Goal: Information Seeking & Learning: Understand process/instructions

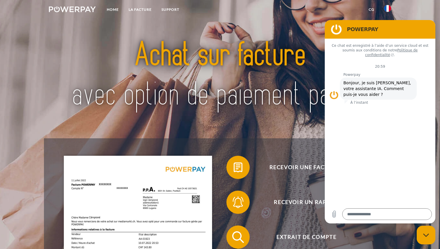
click at [115, 25] on div at bounding box center [220, 76] width 352 height 126
click at [389, 9] on img at bounding box center [387, 8] width 7 height 7
click at [228, 37] on img at bounding box center [220, 75] width 308 height 100
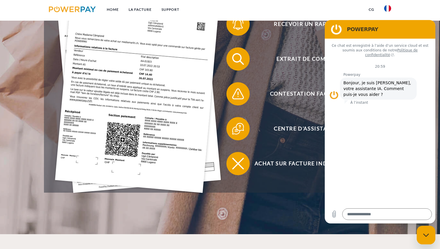
scroll to position [177, 0]
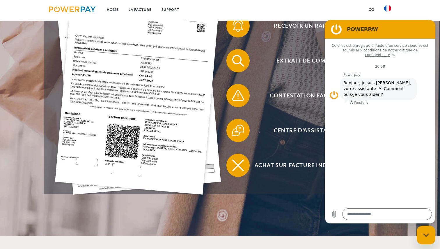
click at [422, 228] on div "Fermer la fenêtre de messagerie" at bounding box center [425, 235] width 17 height 17
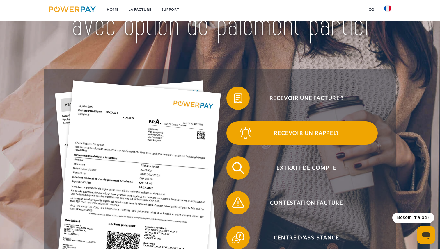
scroll to position [0, 0]
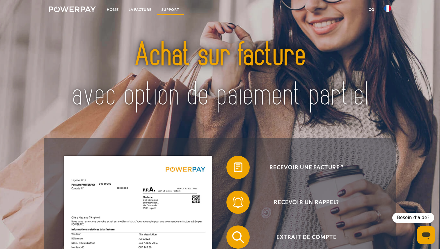
click at [159, 12] on link "Support" at bounding box center [171, 9] width 28 height 10
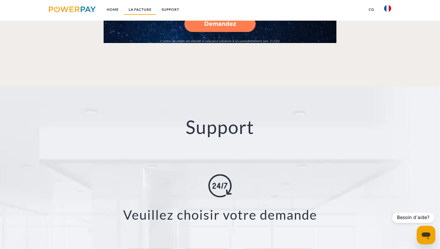
click at [150, 11] on link "LA FACTURE" at bounding box center [140, 9] width 33 height 10
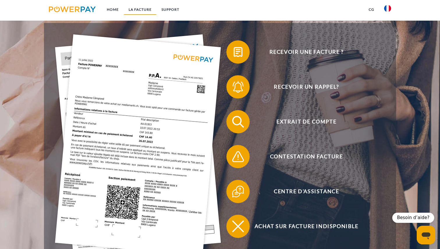
scroll to position [116, 0]
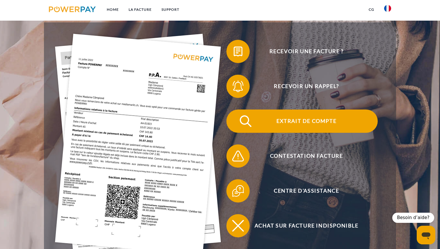
click at [248, 127] on img at bounding box center [245, 121] width 15 height 15
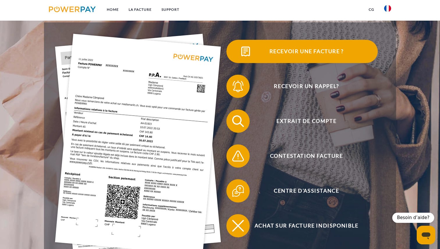
click at [245, 58] on img at bounding box center [245, 51] width 15 height 15
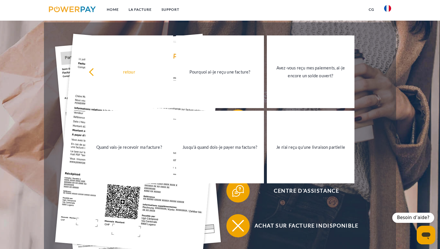
type textarea "*"
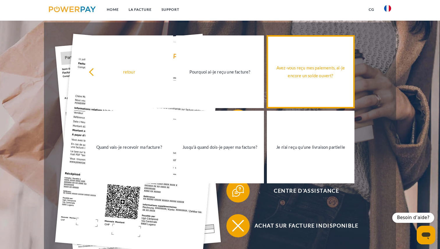
scroll to position [0, 0]
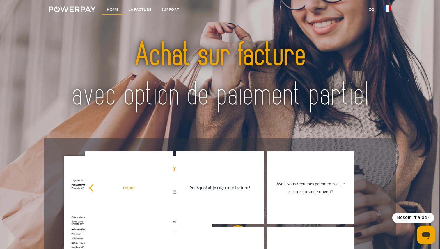
click at [116, 11] on link "Home" at bounding box center [113, 9] width 22 height 10
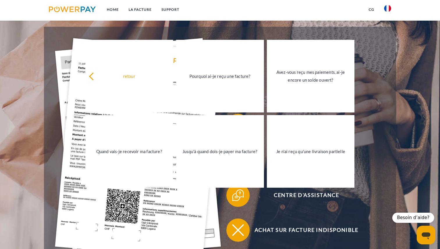
scroll to position [118, 0]
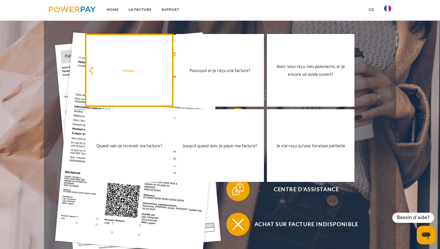
click at [141, 74] on link "retour" at bounding box center [129, 70] width 88 height 73
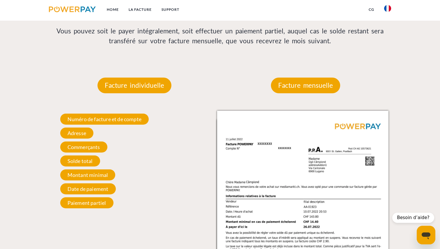
scroll to position [495, 0]
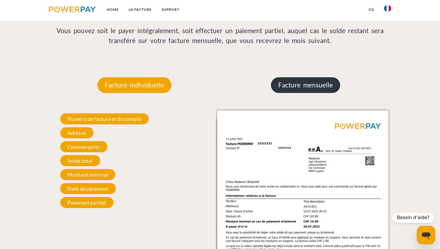
click at [281, 90] on p "Facture mensuelle" at bounding box center [305, 85] width 69 height 16
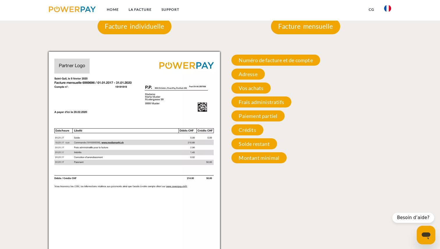
scroll to position [554, 0]
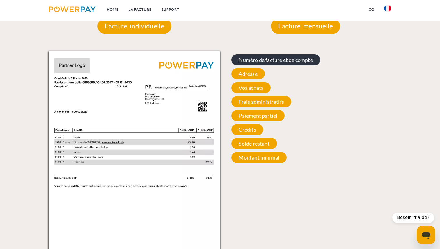
click at [289, 56] on span "Numéro de facture et de compte" at bounding box center [275, 59] width 88 height 11
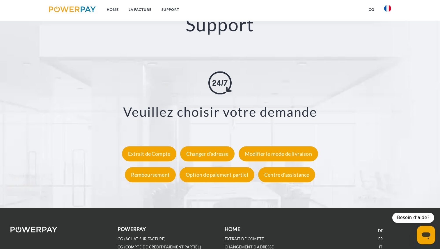
scroll to position [1025, 0]
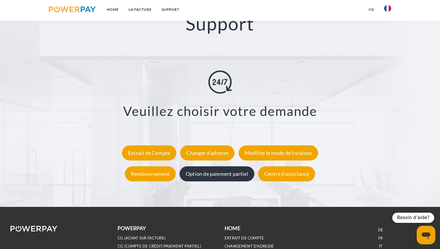
click at [206, 176] on div "Option de paiement partiel" at bounding box center [217, 173] width 75 height 15
